Goal: Transaction & Acquisition: Purchase product/service

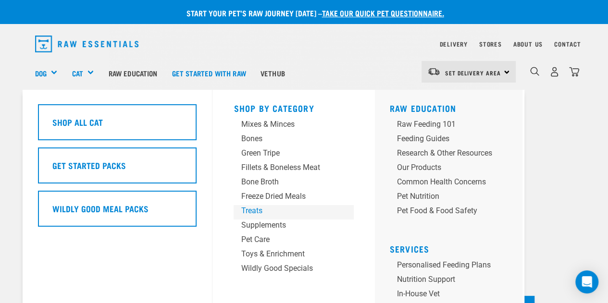
click at [263, 210] on div "Treats" at bounding box center [286, 211] width 90 height 12
click at [268, 196] on div "Freeze Dried Meals" at bounding box center [286, 197] width 90 height 12
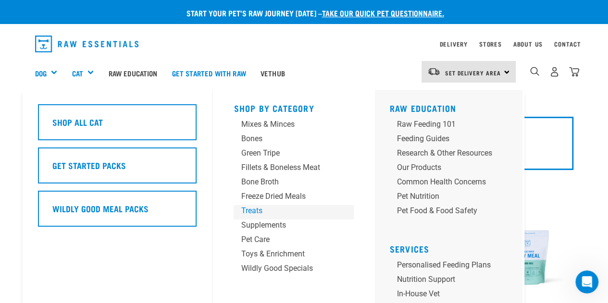
click at [255, 212] on div "Treats" at bounding box center [286, 211] width 90 height 12
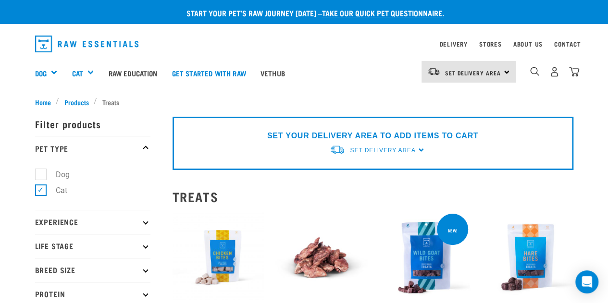
click at [527, 75] on div "0" at bounding box center [547, 73] width 63 height 38
click at [534, 70] on img "dropdown navigation" at bounding box center [534, 71] width 9 height 9
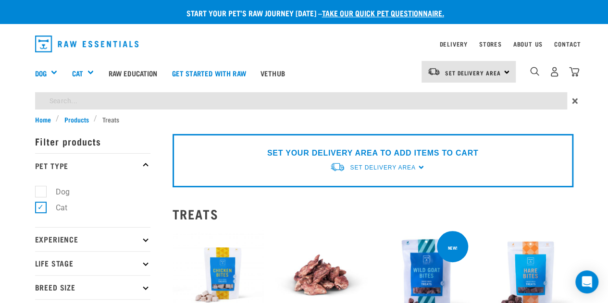
click at [155, 101] on input "search" at bounding box center [301, 100] width 532 height 17
type input "neck"
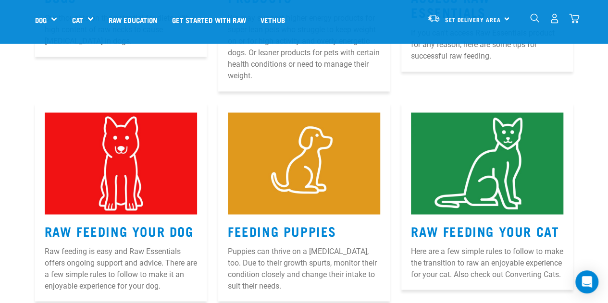
scroll to position [3045, 0]
